Goal: Information Seeking & Learning: Learn about a topic

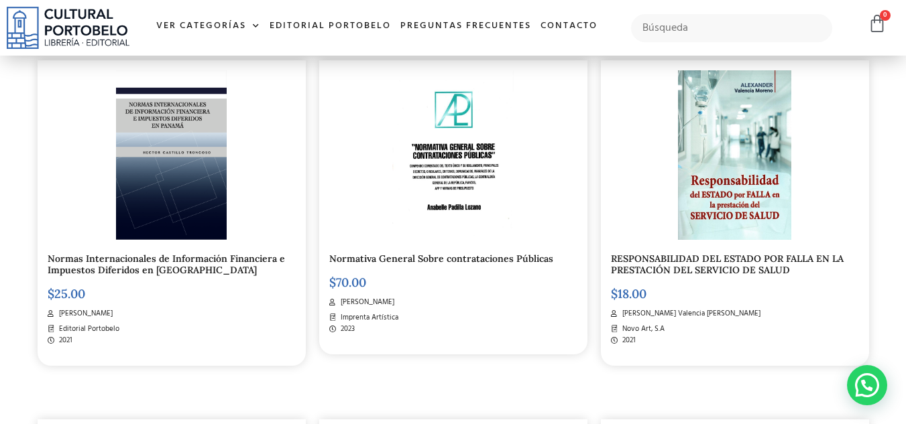
scroll to position [1113, 0]
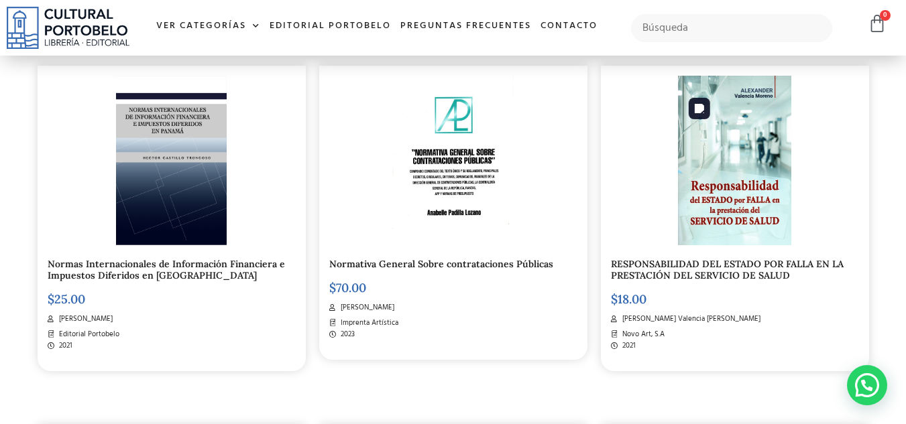
click at [758, 133] on img at bounding box center [734, 161] width 113 height 170
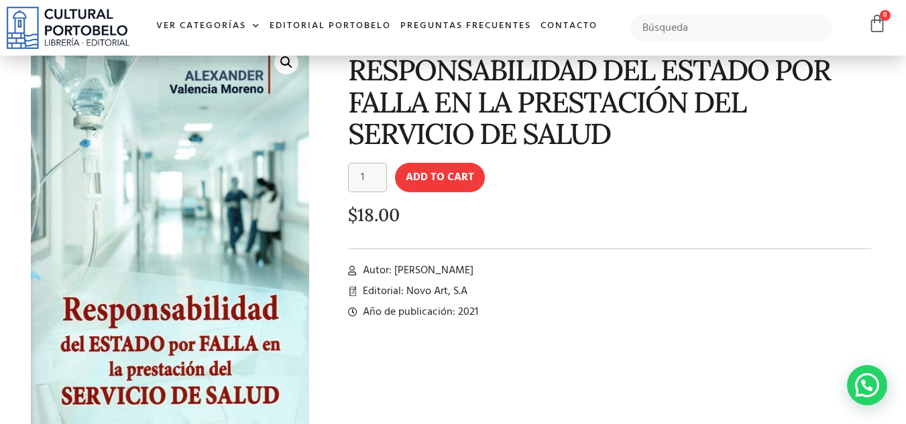
scroll to position [80, 0]
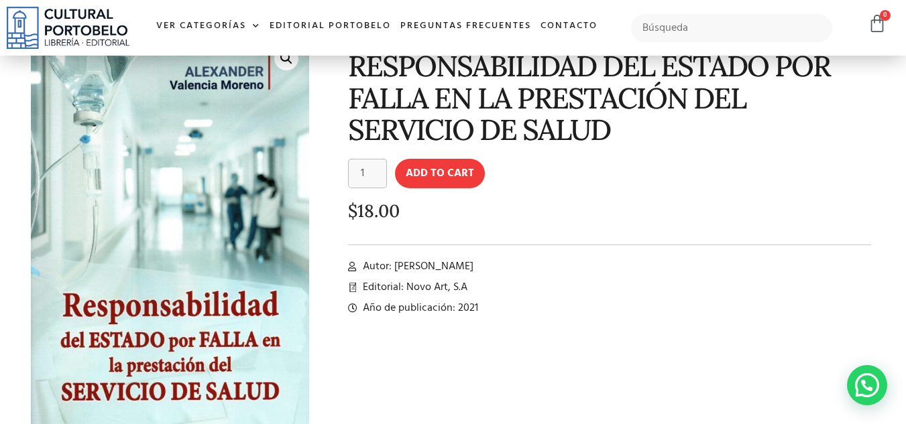
drag, startPoint x: 915, startPoint y: 68, endPoint x: 915, endPoint y: 94, distance: 26.1
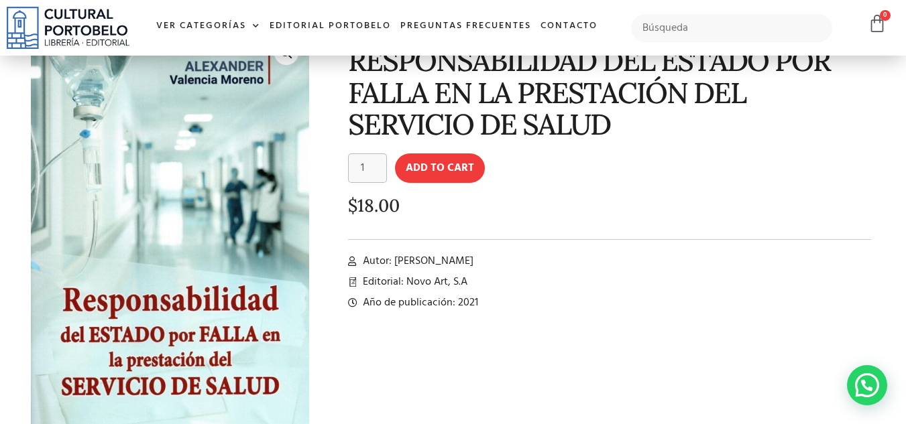
scroll to position [0, 0]
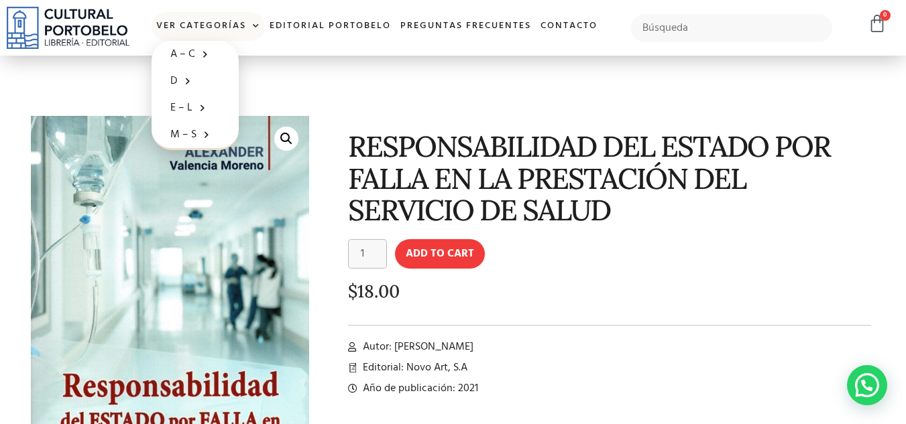
click at [251, 27] on span at bounding box center [253, 26] width 14 height 20
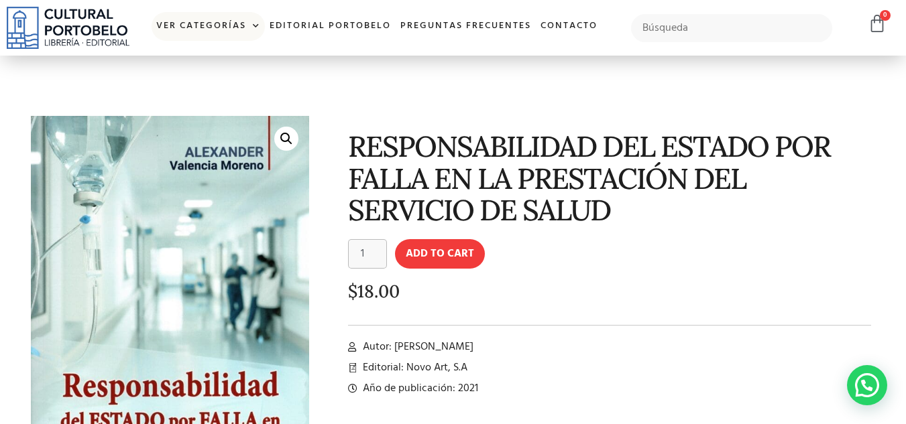
click at [258, 25] on span at bounding box center [253, 26] width 14 height 20
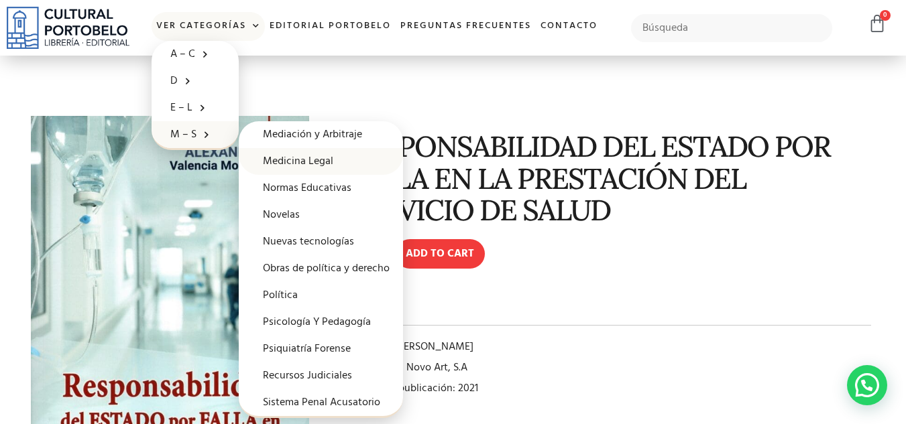
click at [288, 158] on link "Medicina Legal" at bounding box center [321, 161] width 164 height 27
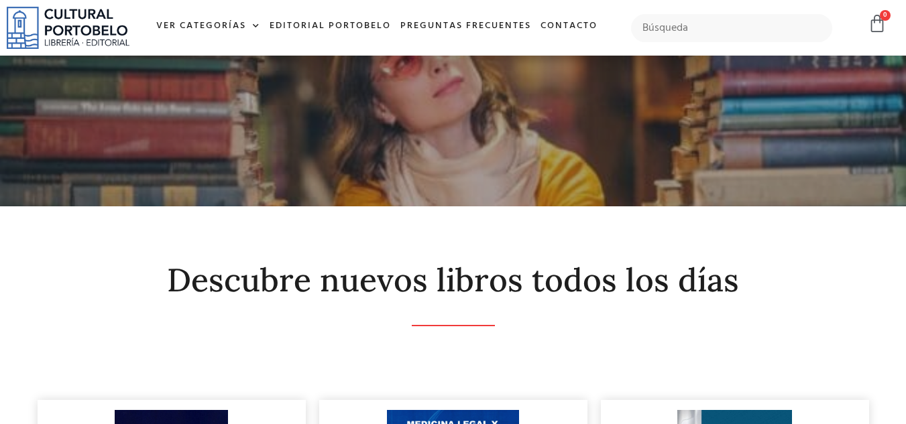
scroll to position [111, 0]
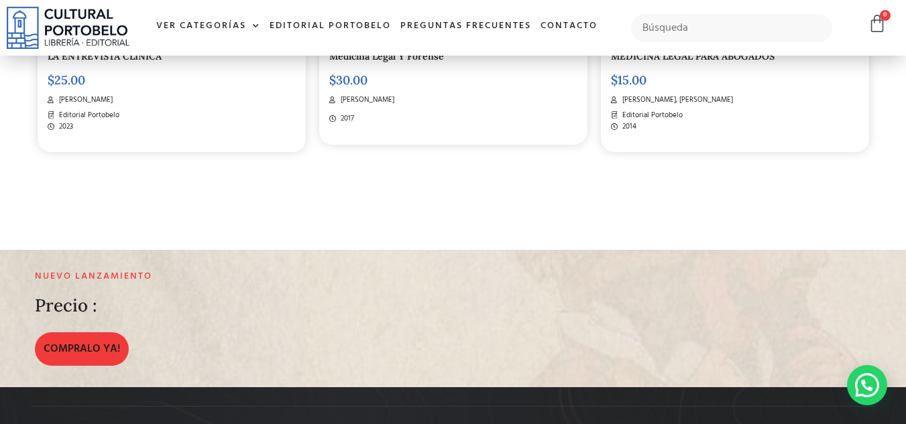
scroll to position [0, 0]
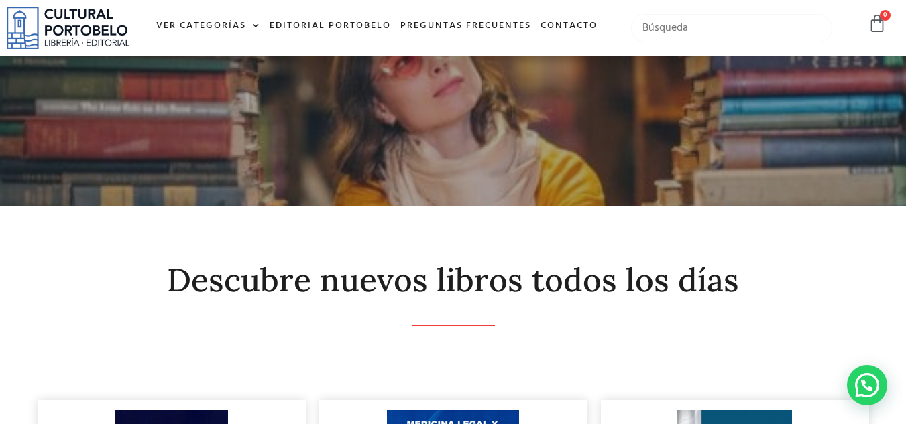
click at [678, 32] on input "text" at bounding box center [732, 28] width 202 height 28
type input "medico"
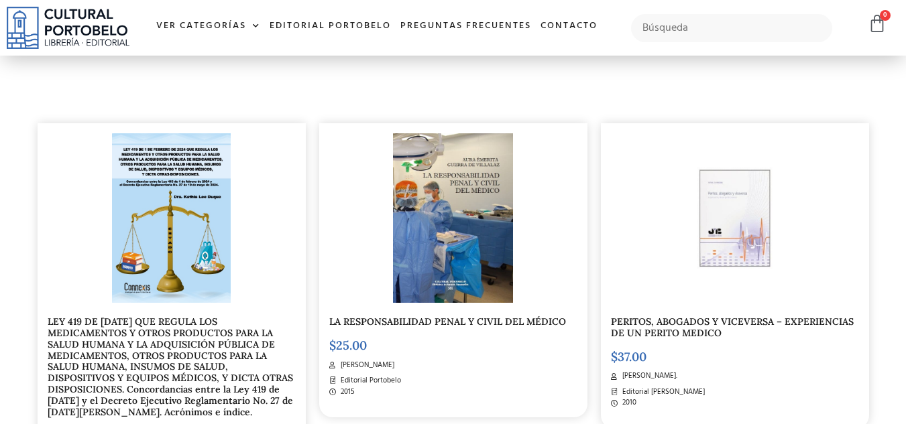
scroll to position [291, 0]
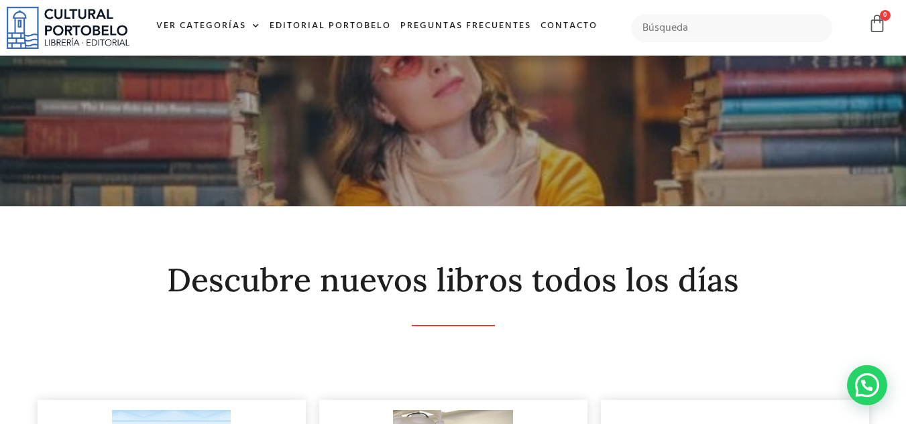
scroll to position [3, 0]
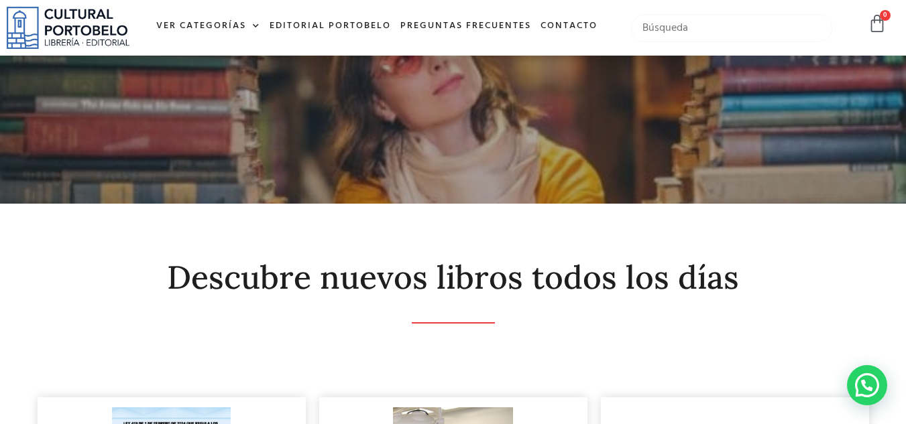
click at [717, 29] on input "text" at bounding box center [732, 28] width 202 height 28
type input "r"
type input "s"
type input "aura"
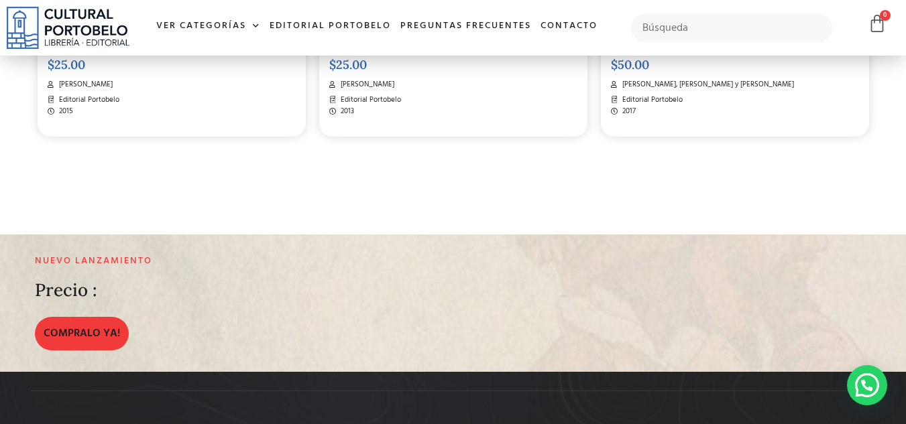
scroll to position [259, 0]
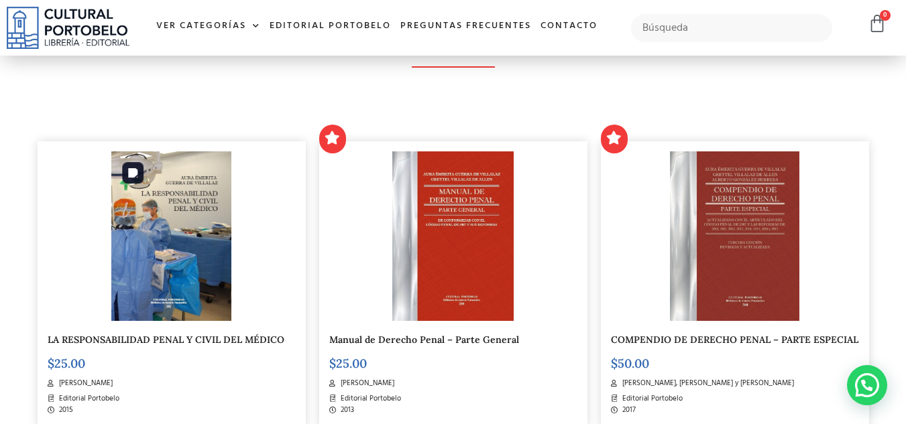
click at [150, 200] on img at bounding box center [170, 236] width 119 height 170
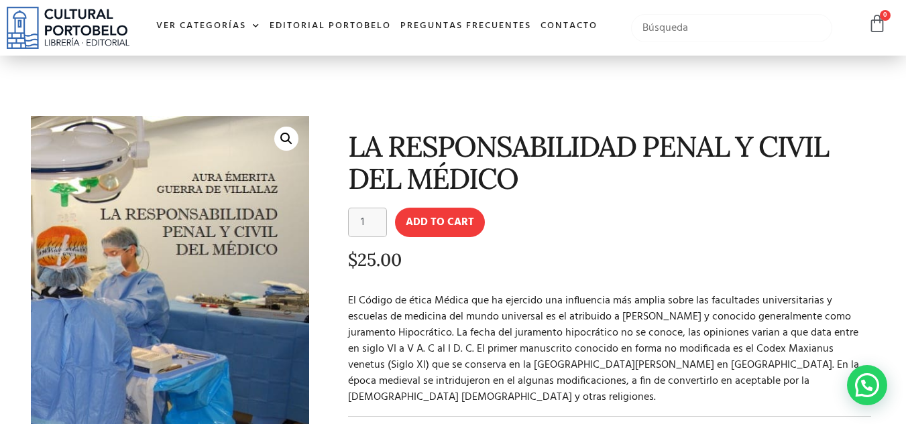
click at [680, 32] on input "text" at bounding box center [732, 28] width 202 height 28
type input "medico"
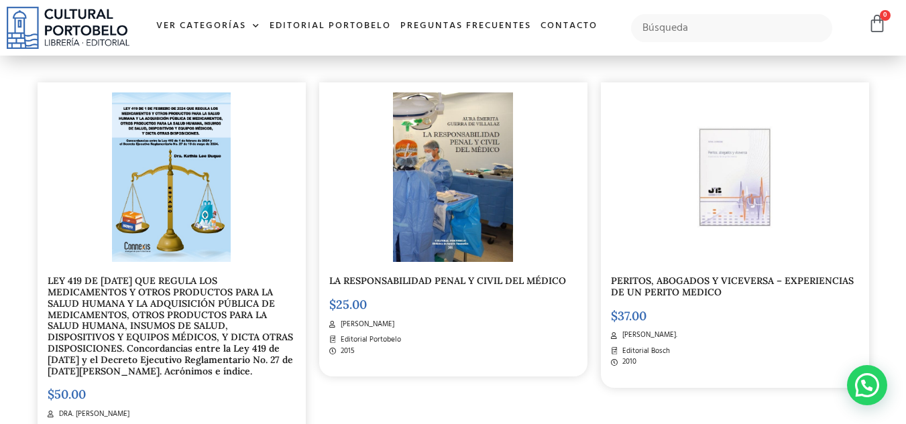
scroll to position [64, 0]
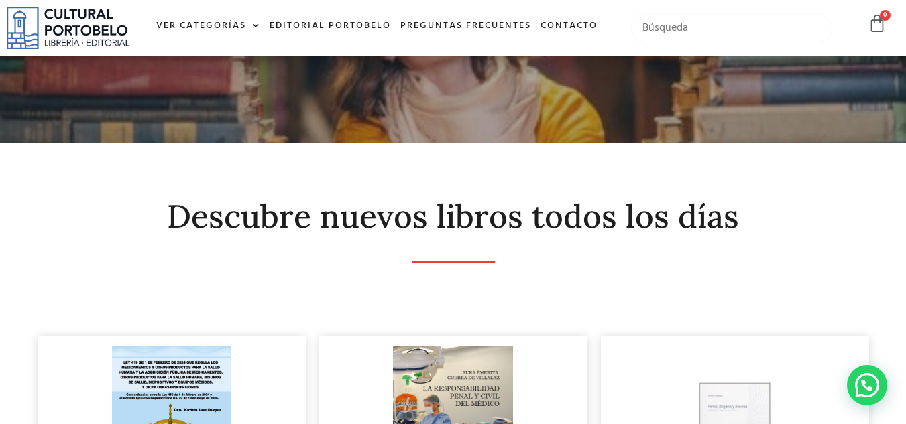
click at [759, 26] on input "text" at bounding box center [732, 28] width 202 height 28
type input "salud"
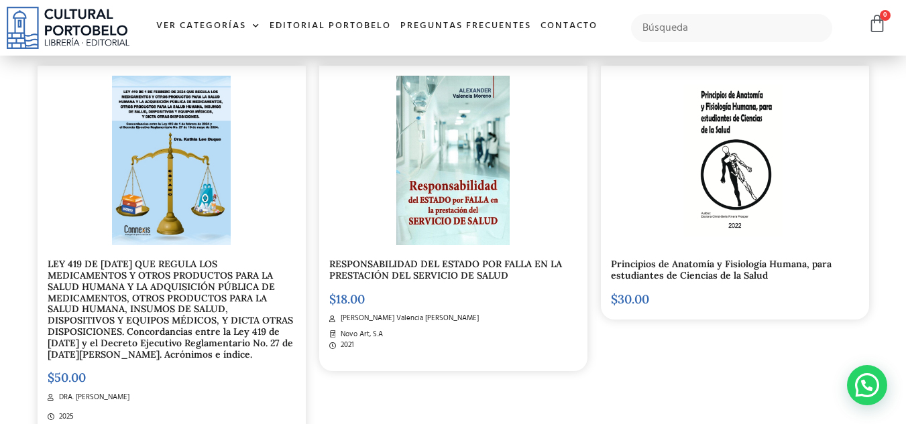
scroll to position [339, 0]
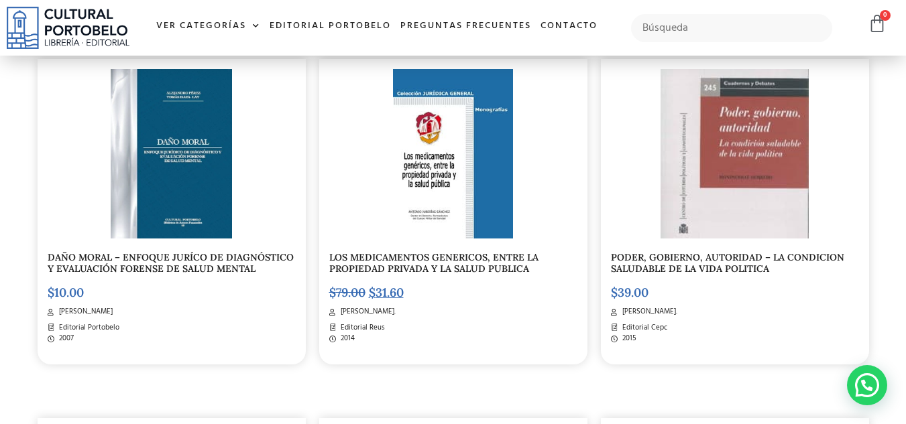
scroll to position [777, 0]
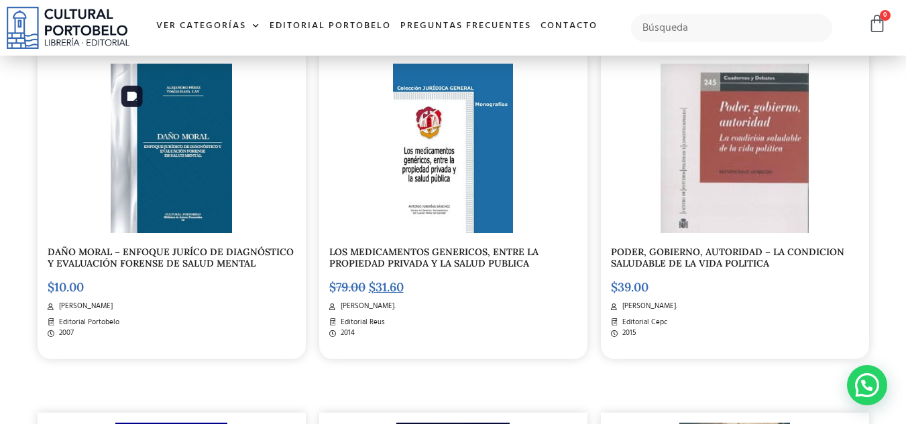
click at [164, 178] on img at bounding box center [171, 149] width 121 height 170
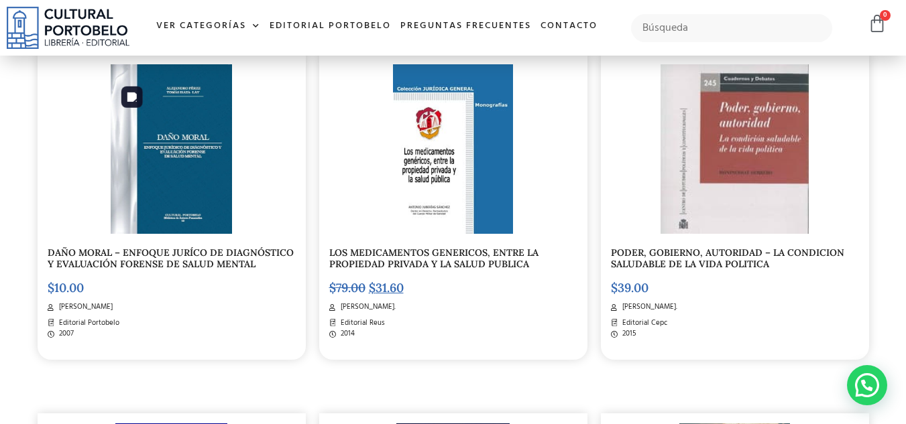
click at [189, 164] on img at bounding box center [171, 149] width 121 height 170
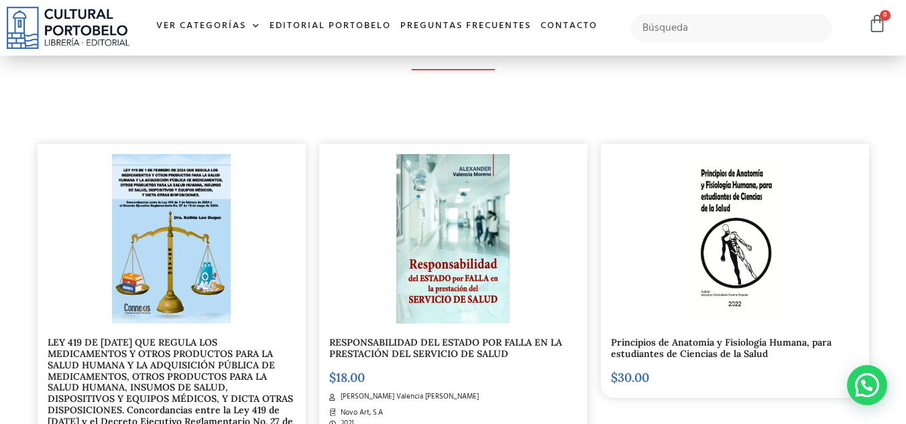
scroll to position [251, 0]
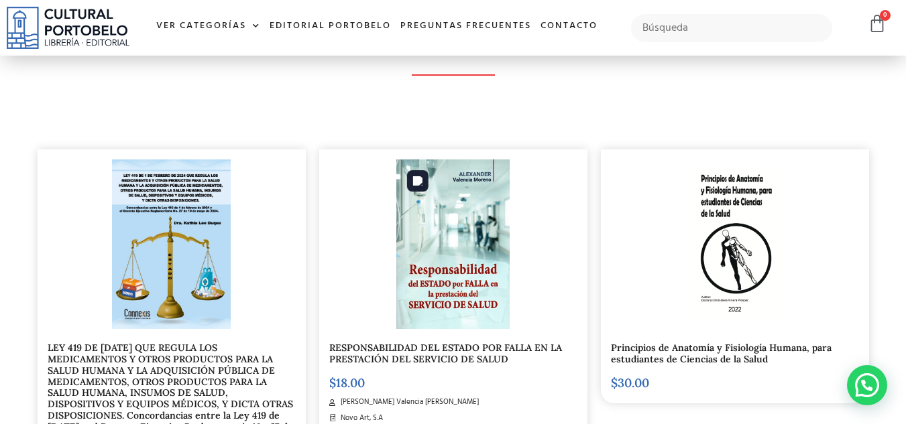
click at [474, 212] on img at bounding box center [452, 245] width 113 height 170
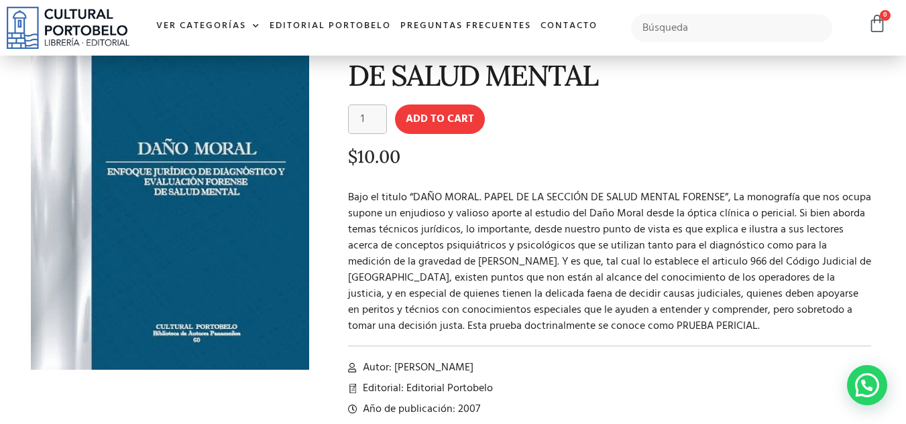
drag, startPoint x: 0, startPoint y: 0, endPoint x: 912, endPoint y: 132, distance: 921.8
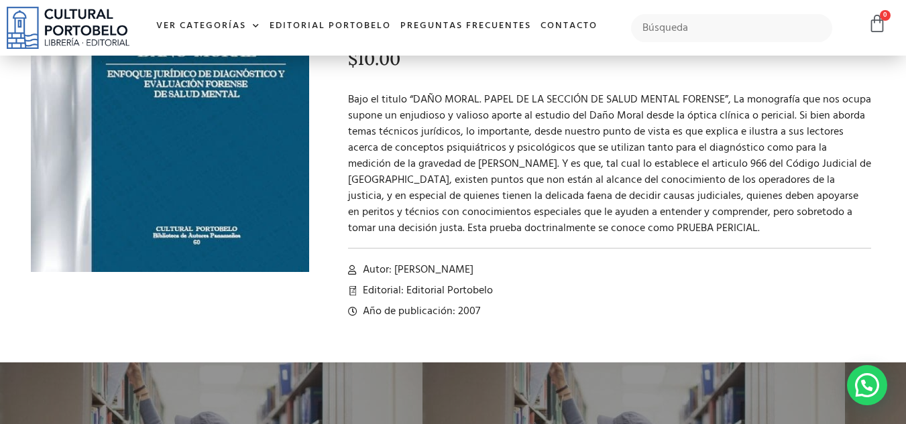
scroll to position [241, 0]
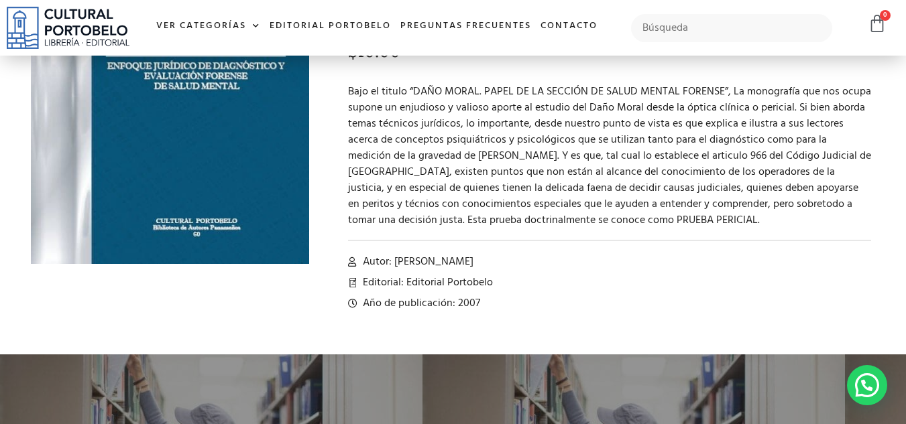
drag, startPoint x: 913, startPoint y: 62, endPoint x: 915, endPoint y: 139, distance: 77.8
click at [905, 139] on html "Ir al contenido Ver Categorías A – C Administración Empresarial Arquitectura Ar…" at bounding box center [453, 377] width 906 height 1237
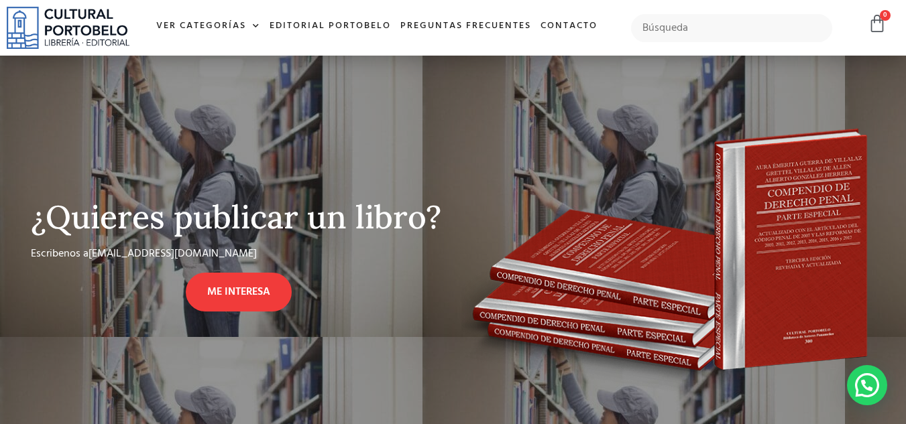
scroll to position [0, 0]
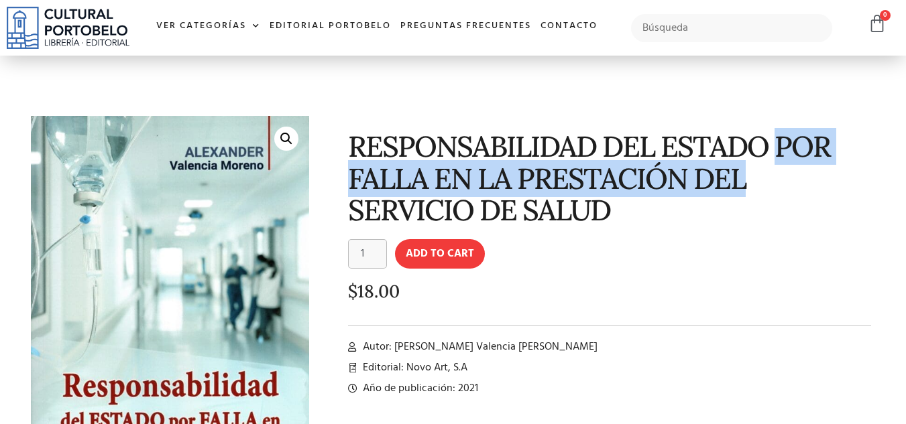
drag, startPoint x: 0, startPoint y: 0, endPoint x: 776, endPoint y: 190, distance: 799.2
click at [776, 190] on h1 "RESPONSABILIDAD DEL ESTADO POR FALLA EN LA PRESTACIÓN DEL SERVICIO DE SALUD" at bounding box center [609, 178] width 523 height 95
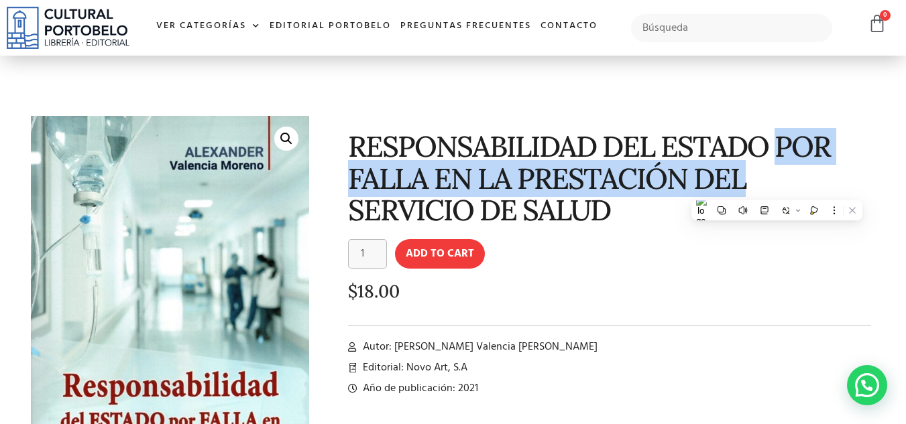
click at [862, 107] on section "🔍 RESPONSABILIDAD DEL ESTADO POR FALLA EN LA PRESTACIÓN DEL SERVICIO DE SALUD R…" at bounding box center [453, 324] width 906 height 536
